Goal: Task Accomplishment & Management: Manage account settings

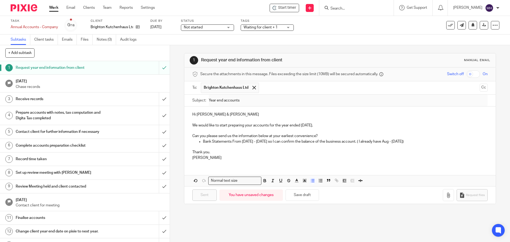
click at [343, 9] on input "Search" at bounding box center [354, 8] width 48 height 5
click at [121, 98] on div "Receive records" at bounding box center [85, 99] width 138 height 8
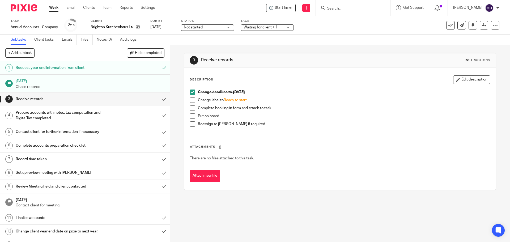
click at [192, 101] on span at bounding box center [192, 99] width 5 height 5
click at [190, 109] on span at bounding box center [192, 107] width 5 height 5
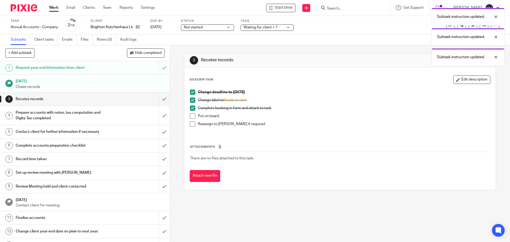
drag, startPoint x: 190, startPoint y: 115, endPoint x: 191, endPoint y: 120, distance: 4.8
click at [190, 116] on span at bounding box center [192, 115] width 5 height 5
click at [191, 126] on span at bounding box center [192, 123] width 5 height 5
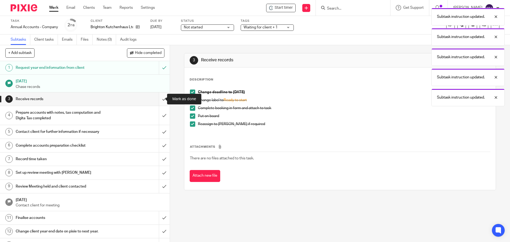
click at [160, 97] on input "submit" at bounding box center [85, 98] width 170 height 13
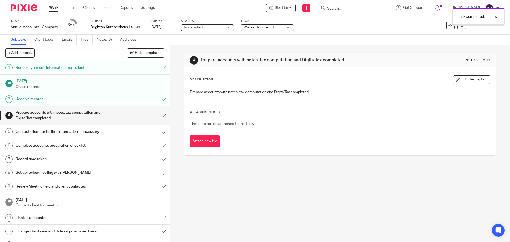
click at [261, 27] on span "Waiting for client + 1" at bounding box center [260, 27] width 34 height 4
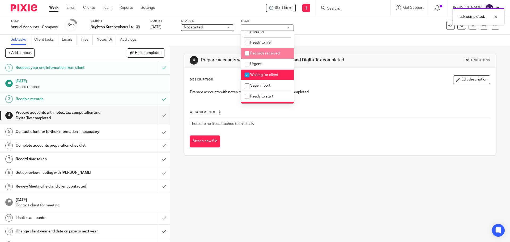
scroll to position [53, 0]
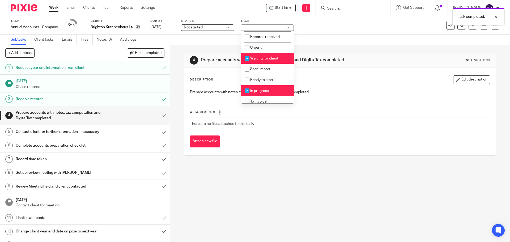
click at [274, 57] on span "Waiting for client" at bounding box center [264, 59] width 28 height 4
checkbox input "false"
click at [334, 44] on div "Subtasks Client tasks Emails Files Notes (0) Audit logs" at bounding box center [255, 40] width 510 height 11
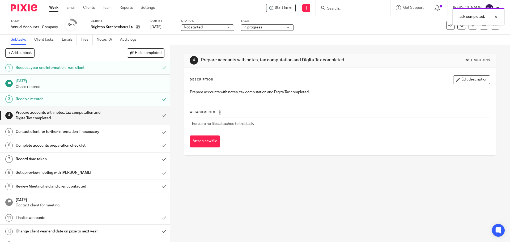
click at [349, 9] on div "Task completed." at bounding box center [380, 15] width 250 height 20
click at [336, 9] on input "Search" at bounding box center [350, 8] width 48 height 5
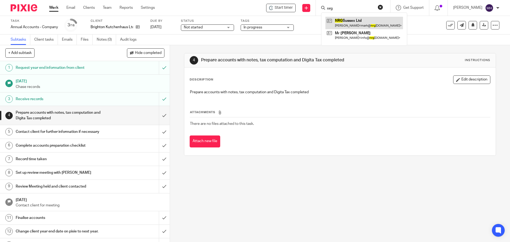
type input "nrg"
click at [349, 18] on link at bounding box center [364, 23] width 78 height 12
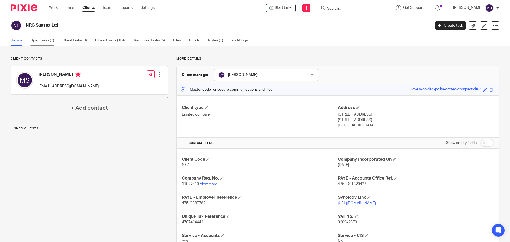
click at [37, 40] on link "Open tasks (3)" at bounding box center [44, 40] width 28 height 10
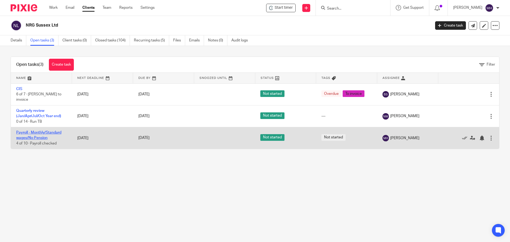
click at [30, 132] on link "Payroll - Monthly/Standard wages/No Pension" at bounding box center [38, 135] width 45 height 9
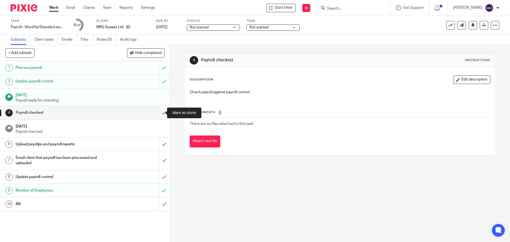
click at [158, 112] on input "submit" at bounding box center [85, 112] width 170 height 13
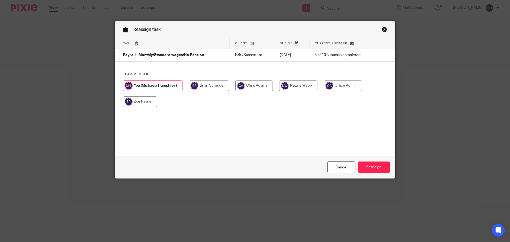
click at [135, 104] on input "radio" at bounding box center [140, 101] width 34 height 11
radio input "true"
drag, startPoint x: 373, startPoint y: 168, endPoint x: 376, endPoint y: 167, distance: 3.7
click at [373, 168] on input "Reassign" at bounding box center [374, 166] width 32 height 11
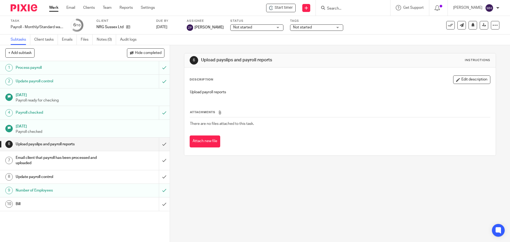
click at [346, 9] on input "Search" at bounding box center [350, 8] width 48 height 5
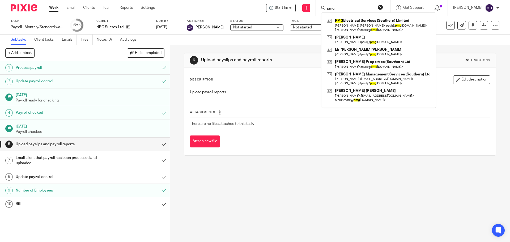
type input "pmg"
click button "submit" at bounding box center [0, 0] width 0 height 0
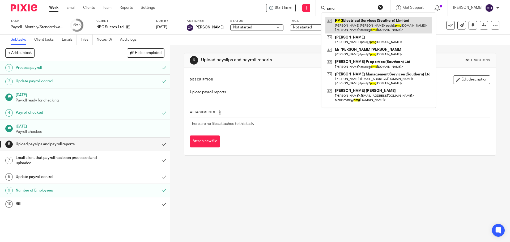
click at [347, 27] on link at bounding box center [378, 25] width 106 height 16
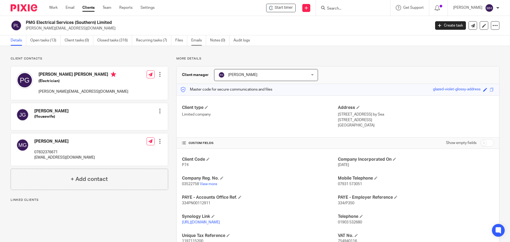
click at [200, 39] on link "Emails" at bounding box center [198, 40] width 15 height 10
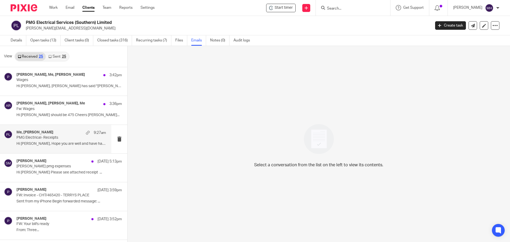
click at [64, 133] on div "Me, [PERSON_NAME] 9:27am" at bounding box center [60, 132] width 89 height 5
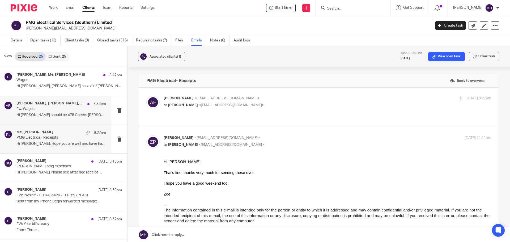
click at [53, 104] on div "[PERSON_NAME], [PERSON_NAME], Me 3:36pm" at bounding box center [60, 103] width 89 height 5
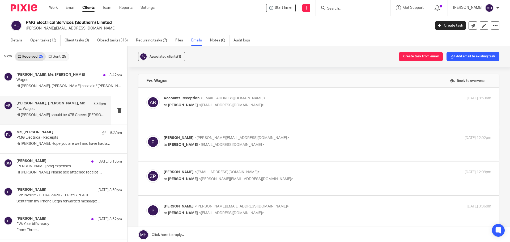
click at [292, 98] on p "Accounts Reception <[EMAIL_ADDRESS][DOMAIN_NAME]>" at bounding box center [273, 99] width 218 height 6
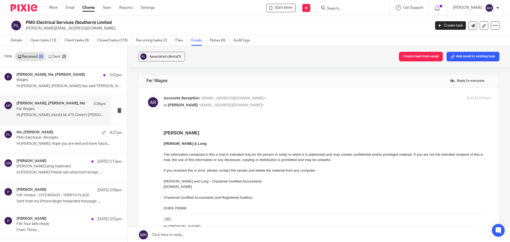
click at [295, 97] on p "Accounts Reception <[EMAIL_ADDRESS][DOMAIN_NAME]>" at bounding box center [273, 99] width 218 height 6
checkbox input "false"
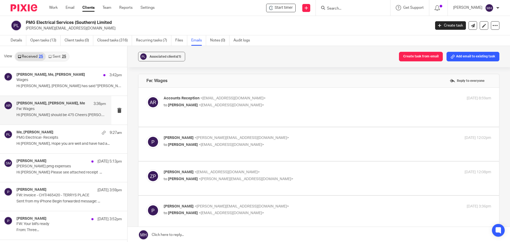
click at [298, 127] on label at bounding box center [318, 144] width 360 height 34
click at [146, 135] on input "checkbox" at bounding box center [146, 135] width 0 height 0
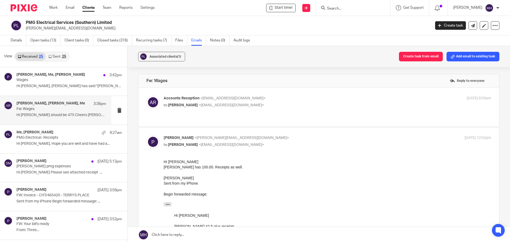
click at [315, 127] on label at bounding box center [318, 225] width 360 height 197
click at [146, 135] on input "checkbox" at bounding box center [146, 135] width 0 height 0
checkbox input "false"
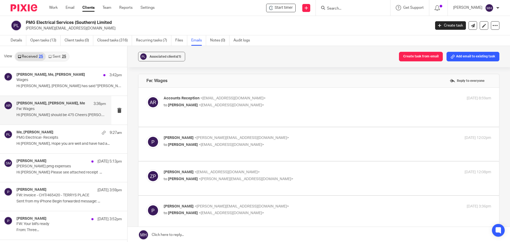
click at [306, 169] on p "[PERSON_NAME] <[EMAIL_ADDRESS][DOMAIN_NAME]>" at bounding box center [273, 172] width 218 height 6
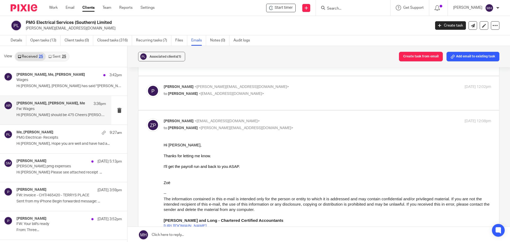
scroll to position [80, 0]
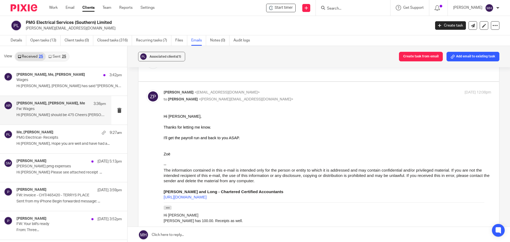
click at [281, 90] on div "[PERSON_NAME] <[PERSON_NAME][EMAIL_ADDRESS][DOMAIN_NAME]> to [PERSON_NAME] <[PE…" at bounding box center [273, 96] width 218 height 12
checkbox input "false"
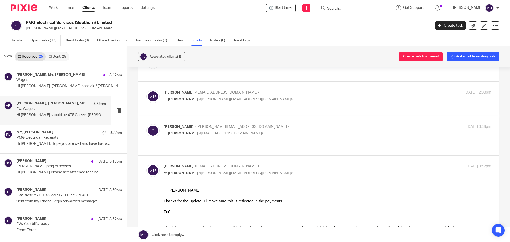
click at [280, 131] on p "to [PERSON_NAME] <[EMAIL_ADDRESS][DOMAIN_NAME]>" at bounding box center [273, 134] width 218 height 6
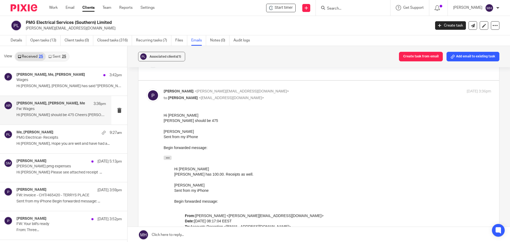
scroll to position [106, 0]
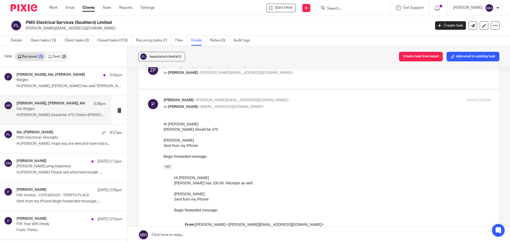
click at [291, 97] on p "[PERSON_NAME] <[PERSON_NAME][EMAIL_ADDRESS][DOMAIN_NAME]>" at bounding box center [273, 100] width 218 height 6
checkbox input "false"
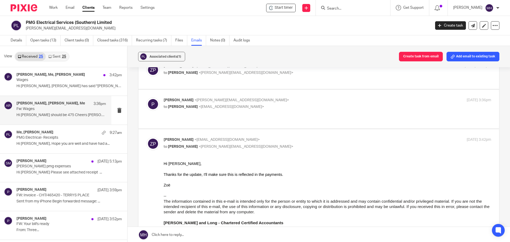
click at [290, 137] on div "[PERSON_NAME] <[PERSON_NAME][EMAIL_ADDRESS][DOMAIN_NAME]> to [PERSON_NAME] <[PE…" at bounding box center [273, 143] width 218 height 12
checkbox input "false"
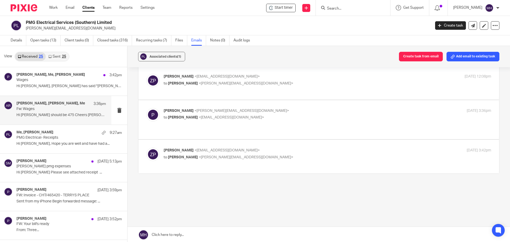
scroll to position [71, 0]
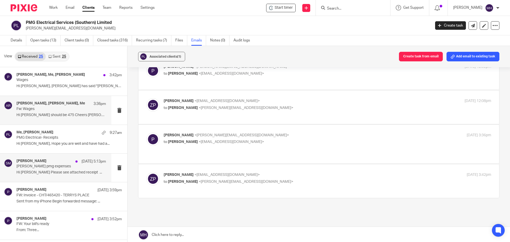
click at [59, 159] on div "[PERSON_NAME] [DATE] 5:13pm" at bounding box center [60, 161] width 89 height 5
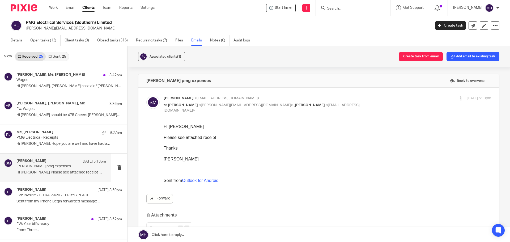
scroll to position [0, 0]
click at [62, 77] on div "[PERSON_NAME], Me, [PERSON_NAME] 3:42pm" at bounding box center [60, 74] width 89 height 5
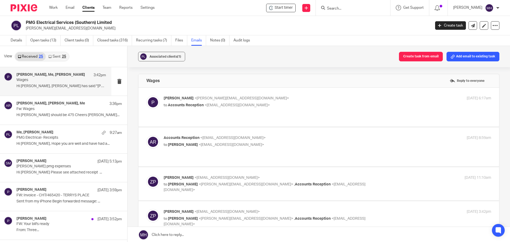
click at [296, 97] on p "[PERSON_NAME] <[PERSON_NAME][EMAIL_ADDRESS][DOMAIN_NAME]>" at bounding box center [273, 99] width 218 height 6
checkbox input "true"
